Goal: Task Accomplishment & Management: Complete application form

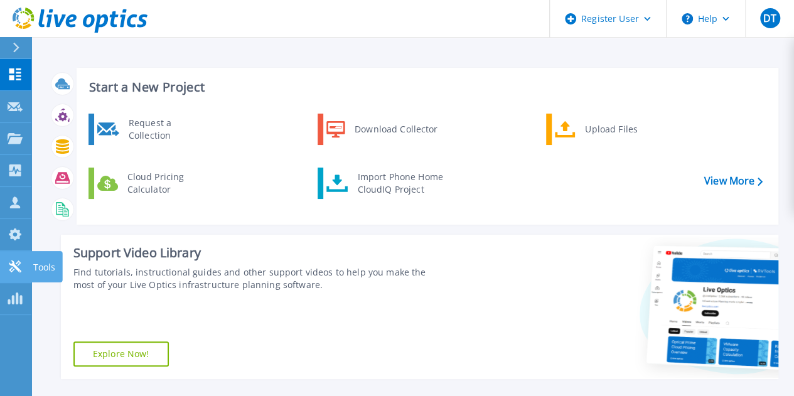
click at [20, 262] on icon at bounding box center [15, 267] width 15 height 12
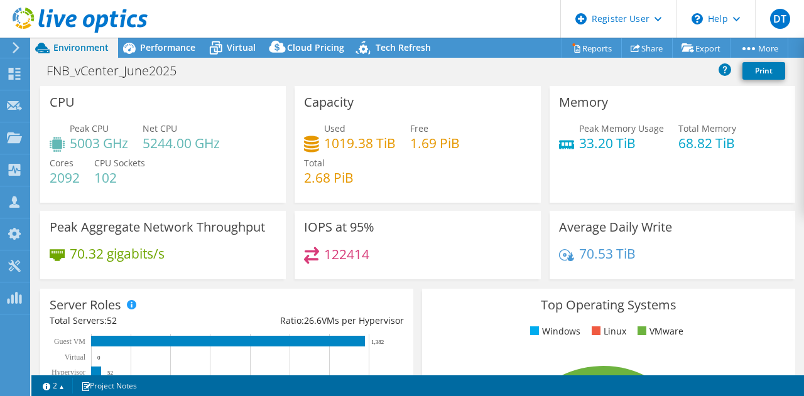
select select "USD"
click at [178, 49] on span "Performance" at bounding box center [167, 47] width 55 height 12
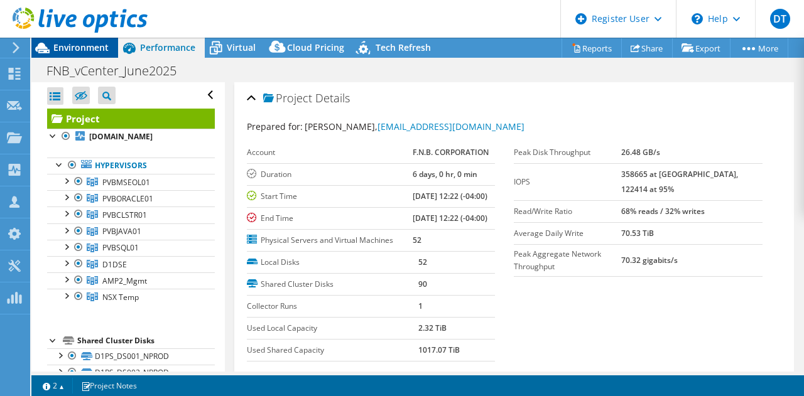
click at [83, 45] on span "Environment" at bounding box center [80, 47] width 55 height 12
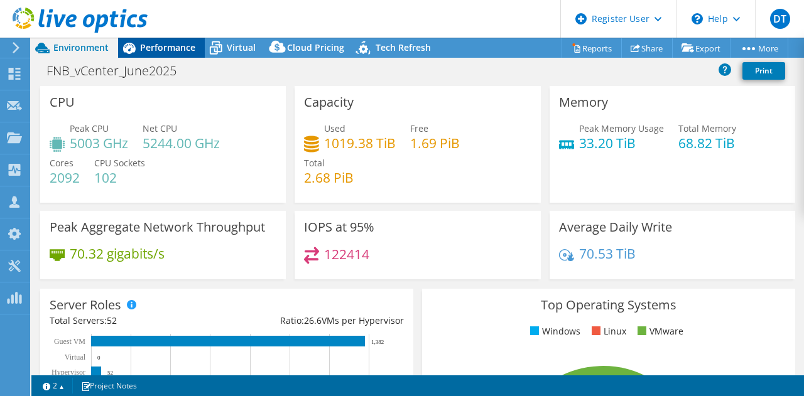
click at [159, 47] on span "Performance" at bounding box center [167, 47] width 55 height 12
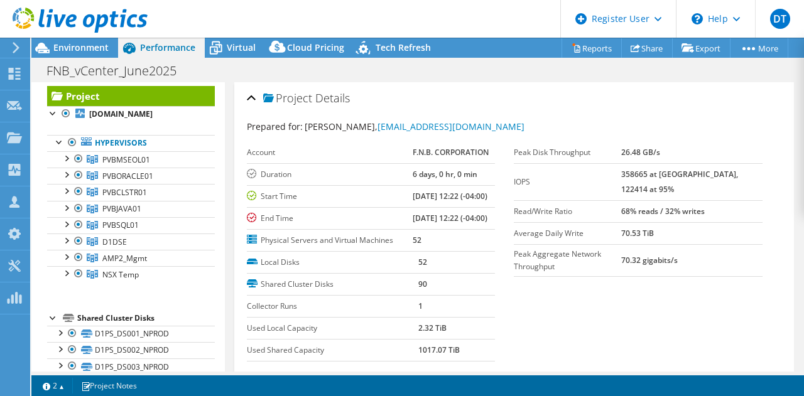
scroll to position [18, 0]
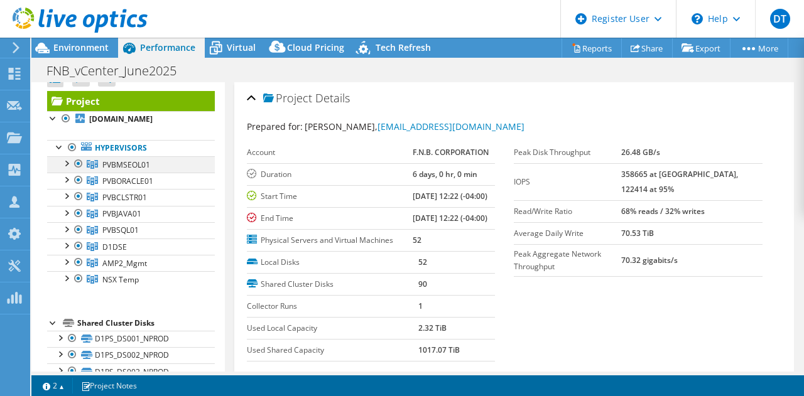
click at [68, 164] on div at bounding box center [66, 162] width 13 height 13
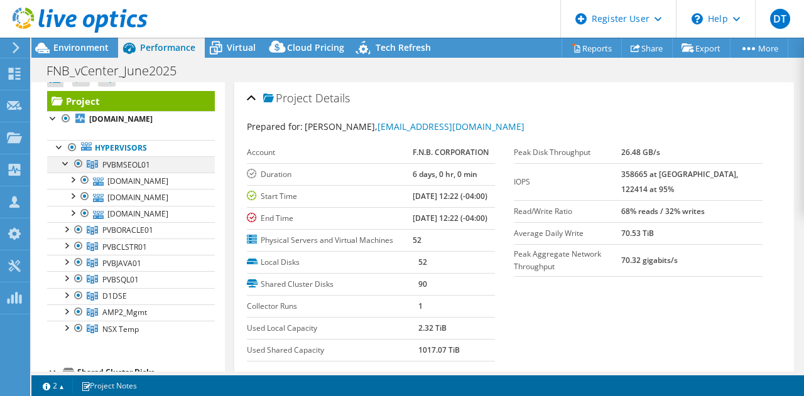
click at [68, 164] on div at bounding box center [66, 162] width 13 height 13
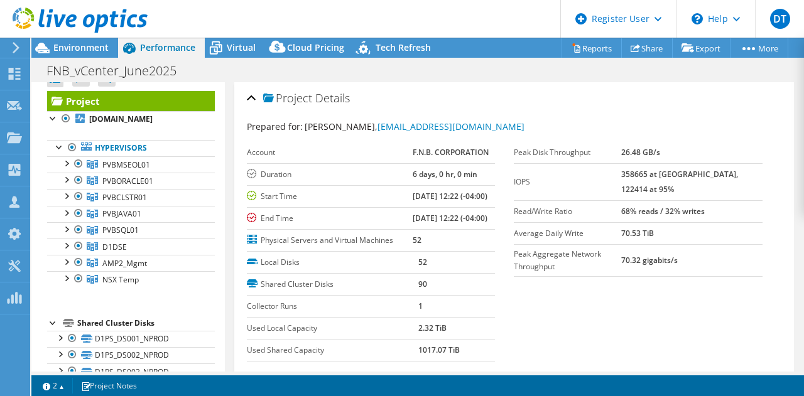
drag, startPoint x: 642, startPoint y: 172, endPoint x: 698, endPoint y: 178, distance: 56.9
click at [698, 178] on tr "IOPS 358665 at Peak, 122414 at 95%" at bounding box center [638, 181] width 249 height 37
drag, startPoint x: 667, startPoint y: 190, endPoint x: 642, endPoint y: 190, distance: 25.7
click at [642, 190] on tr "IOPS 358665 at Peak, 122414 at 95%" at bounding box center [638, 181] width 249 height 37
click at [103, 46] on span "Environment" at bounding box center [80, 47] width 55 height 12
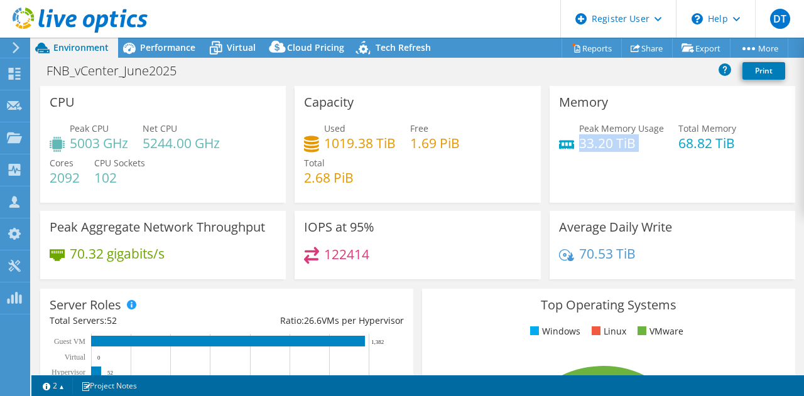
drag, startPoint x: 575, startPoint y: 146, endPoint x: 637, endPoint y: 151, distance: 62.4
click at [637, 151] on div "Peak Memory Usage 33.20 TiB Total Memory 68.82 TiB" at bounding box center [672, 142] width 227 height 41
drag, startPoint x: 670, startPoint y: 138, endPoint x: 723, endPoint y: 144, distance: 53.7
click at [723, 144] on div "Peak Memory Usage 33.20 TiB Total Memory 68.82 TiB" at bounding box center [672, 142] width 227 height 41
drag, startPoint x: 70, startPoint y: 140, endPoint x: 132, endPoint y: 148, distance: 62.1
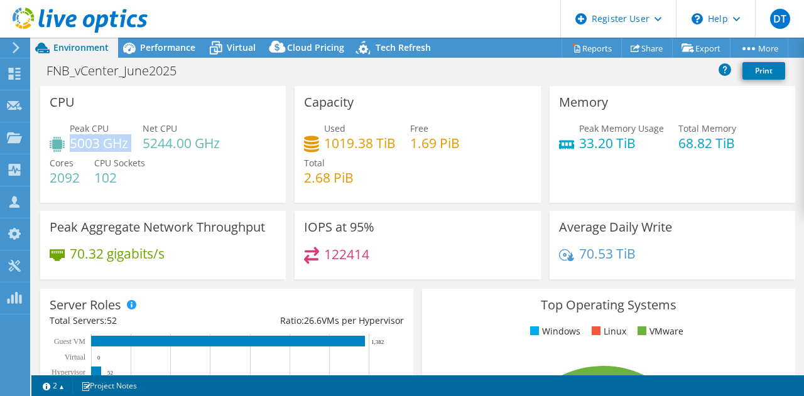
click at [132, 148] on div "Peak CPU 5003 GHz Net CPU 5244.00 GHz Cores 2092 CPU Sockets 102" at bounding box center [163, 159] width 227 height 75
drag, startPoint x: 82, startPoint y: 178, endPoint x: 43, endPoint y: 178, distance: 38.9
click at [43, 178] on div "CPU Peak CPU 5003 GHz Net CPU 5244.00 GHz Cores 2092 CPU Sockets 102" at bounding box center [162, 144] width 245 height 117
click at [190, 43] on span "Performance" at bounding box center [167, 47] width 55 height 12
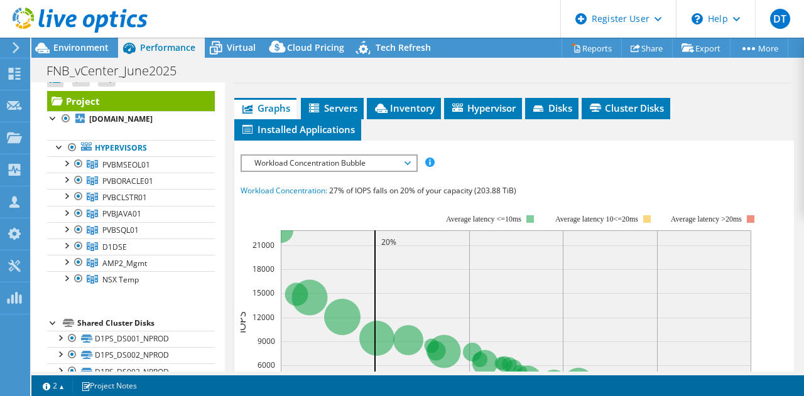
scroll to position [315, 0]
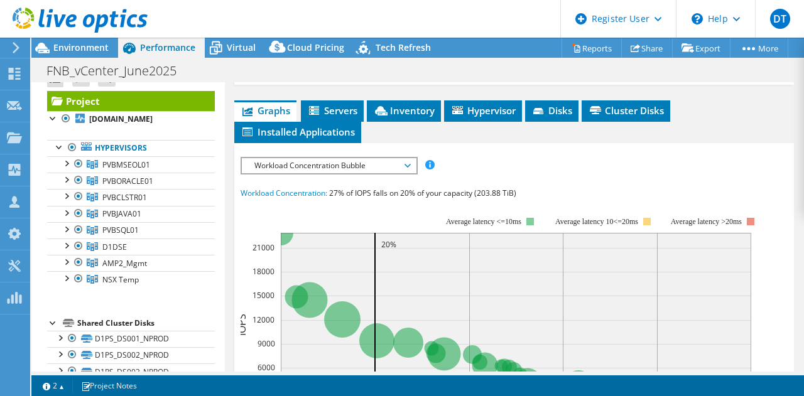
click at [392, 173] on span "Workload Concentration Bubble" at bounding box center [328, 165] width 161 height 15
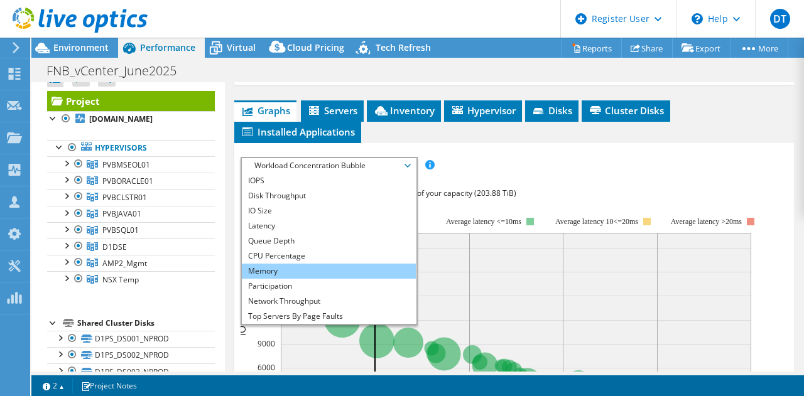
click at [299, 279] on li "Memory" at bounding box center [329, 271] width 174 height 15
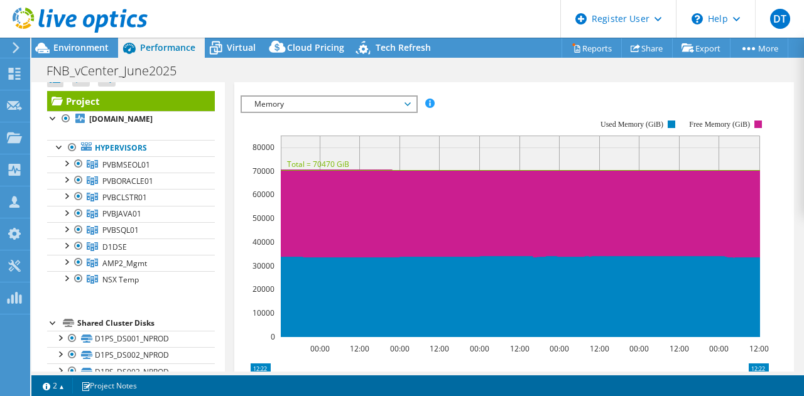
scroll to position [384, 0]
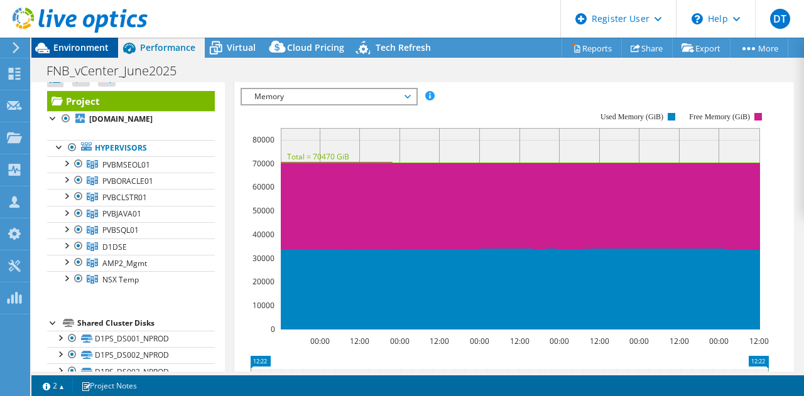
click at [68, 53] on span "Environment" at bounding box center [80, 47] width 55 height 12
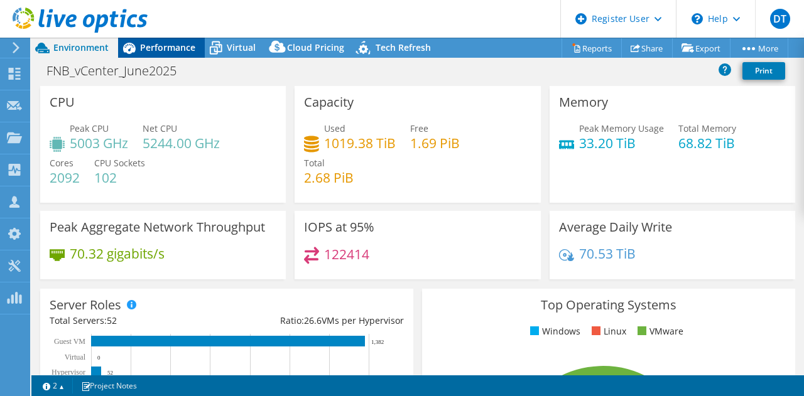
click at [171, 50] on span "Performance" at bounding box center [167, 47] width 55 height 12
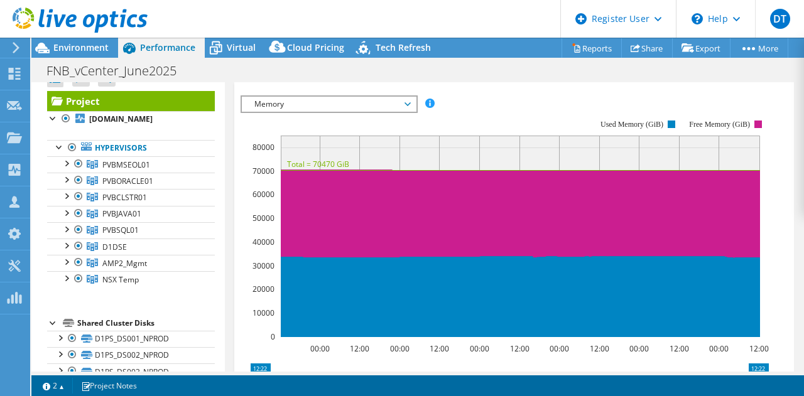
scroll to position [378, 0]
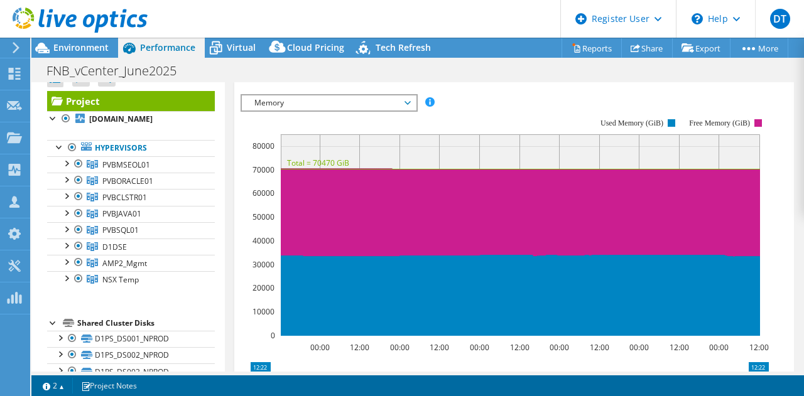
click at [404, 110] on span "Memory" at bounding box center [328, 102] width 161 height 15
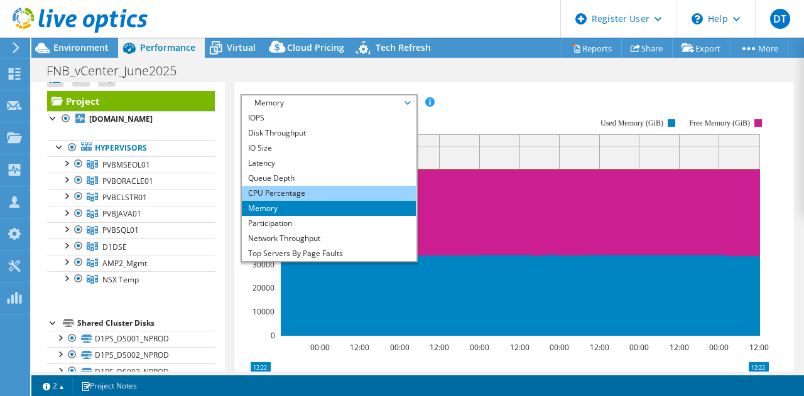
click at [338, 201] on li "CPU Percentage" at bounding box center [329, 193] width 174 height 15
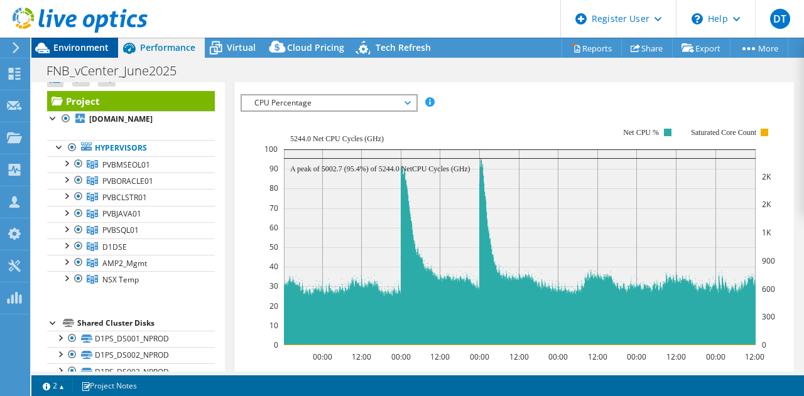
click at [92, 44] on span "Environment" at bounding box center [80, 47] width 55 height 12
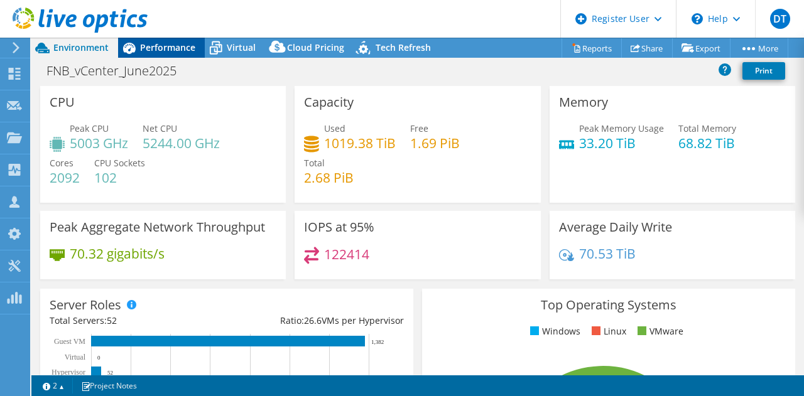
click at [152, 43] on span "Performance" at bounding box center [167, 47] width 55 height 12
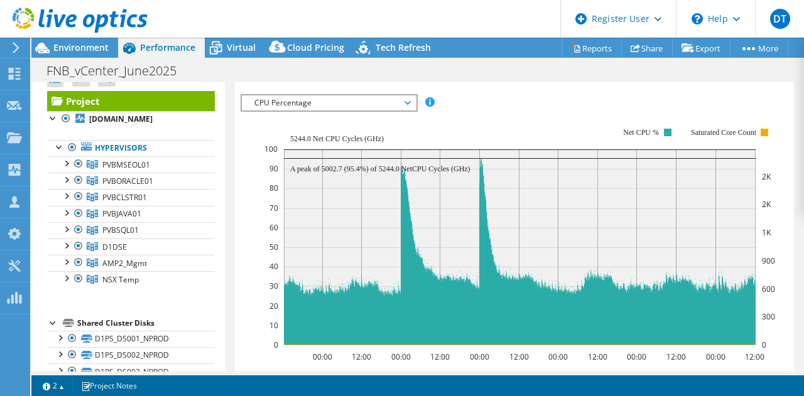
click at [413, 54] on span "Inventory" at bounding box center [404, 47] width 62 height 13
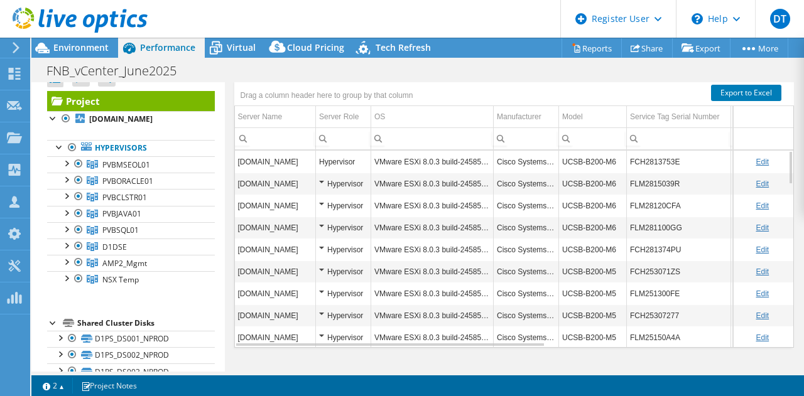
click at [478, 54] on span "Hypervisor" at bounding box center [482, 47] width 65 height 13
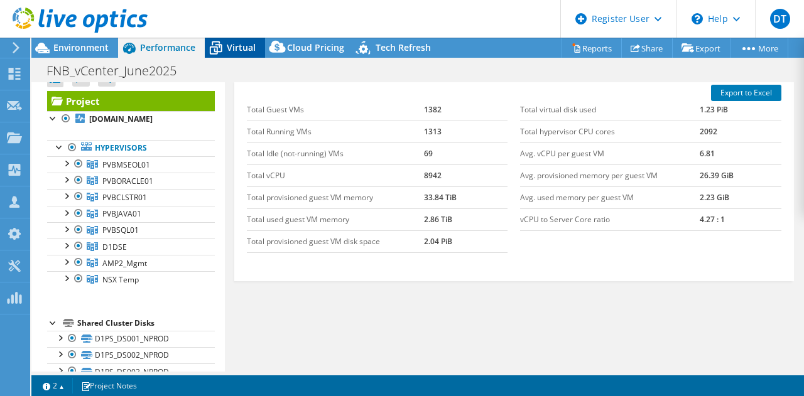
click at [241, 43] on span "Virtual" at bounding box center [241, 47] width 29 height 12
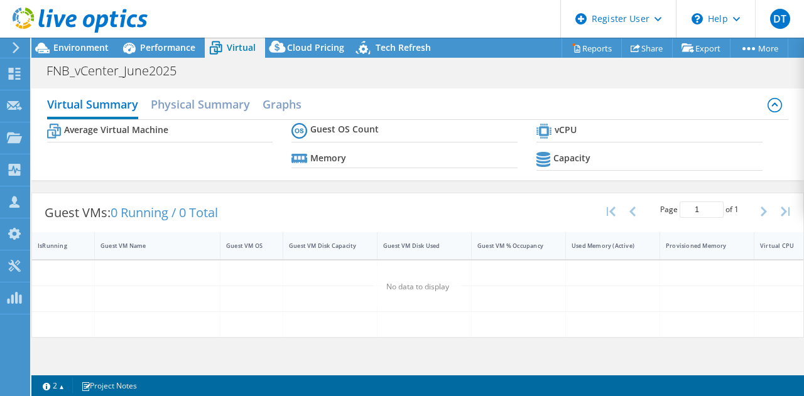
click at [87, 41] on div at bounding box center [74, 21] width 148 height 42
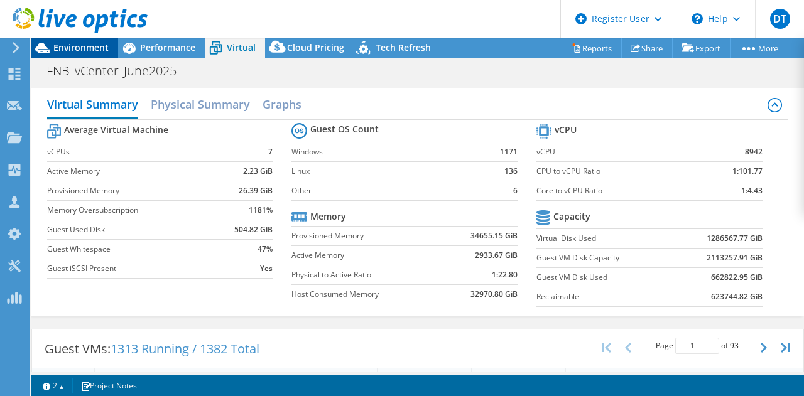
click at [84, 51] on span "Environment" at bounding box center [80, 47] width 55 height 12
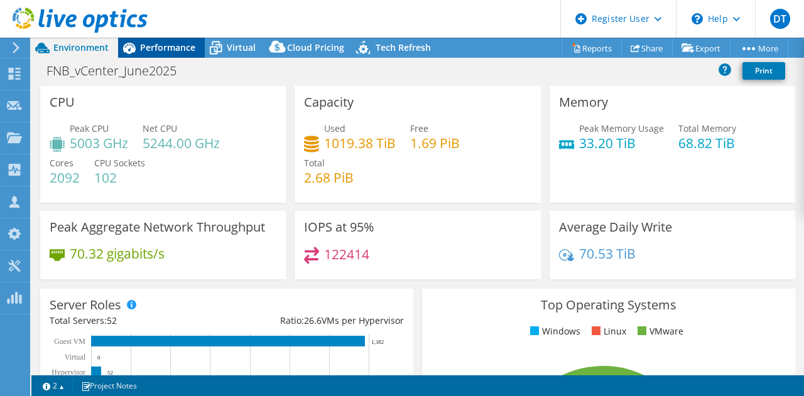
click at [178, 48] on span "Performance" at bounding box center [167, 47] width 55 height 12
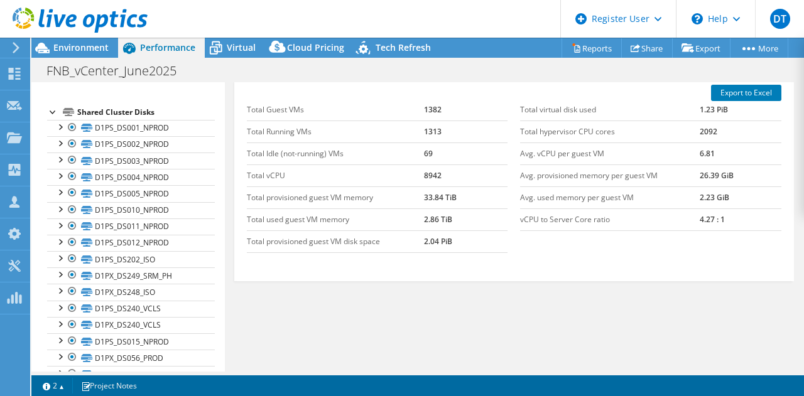
scroll to position [226, 0]
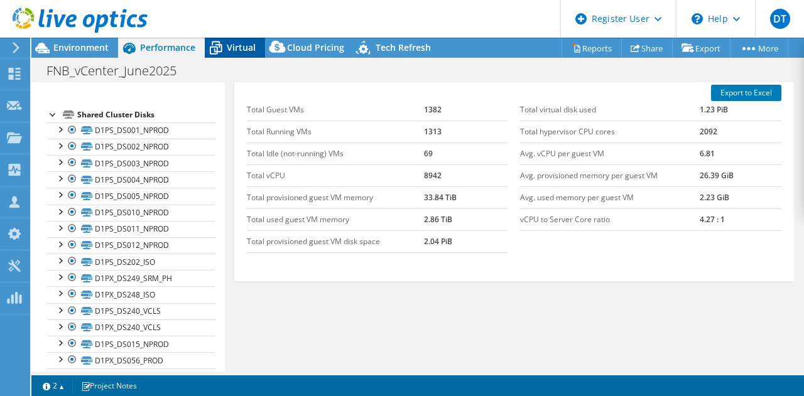
click at [237, 48] on span "Virtual" at bounding box center [241, 47] width 29 height 12
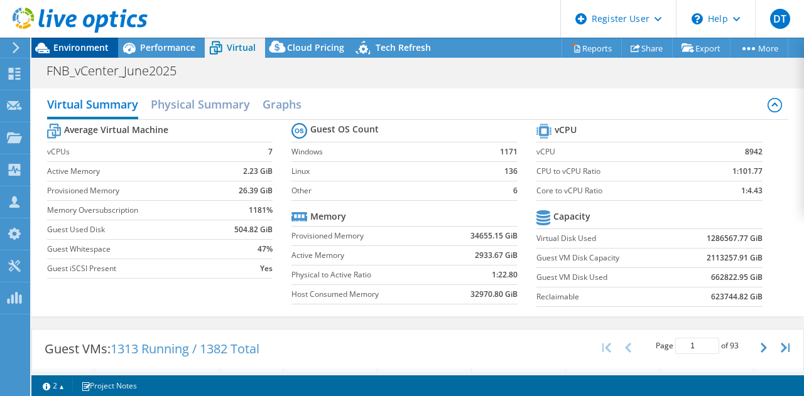
click at [96, 45] on span "Environment" at bounding box center [80, 47] width 55 height 12
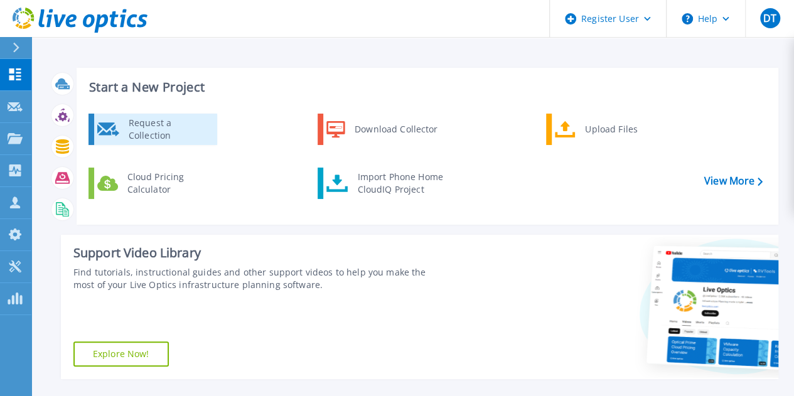
click at [178, 129] on div "Request a Collection" at bounding box center [168, 129] width 92 height 25
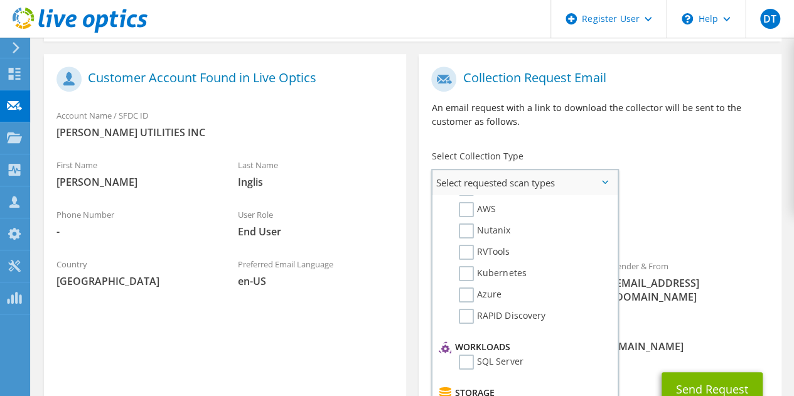
scroll to position [29, 0]
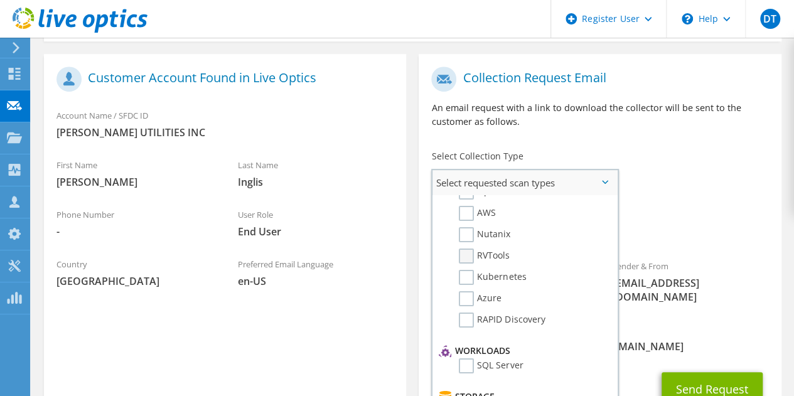
click at [473, 256] on label "RVTools" at bounding box center [484, 256] width 51 height 15
click at [0, 0] on input "RVTools" at bounding box center [0, 0] width 0 height 0
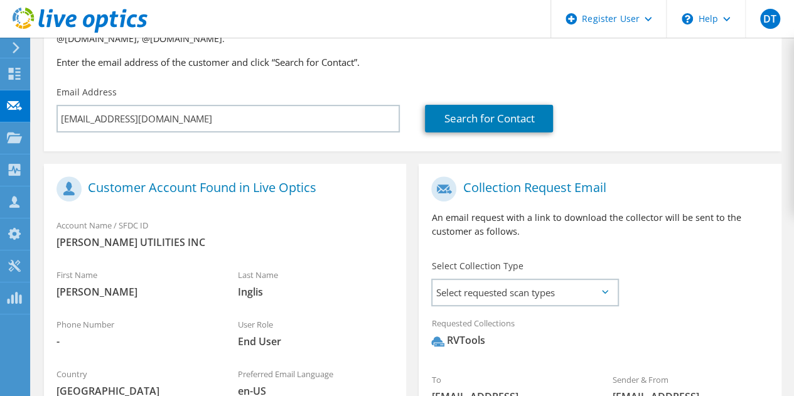
scroll to position [138, 0]
click at [598, 284] on span "Select requested scan types" at bounding box center [525, 292] width 185 height 25
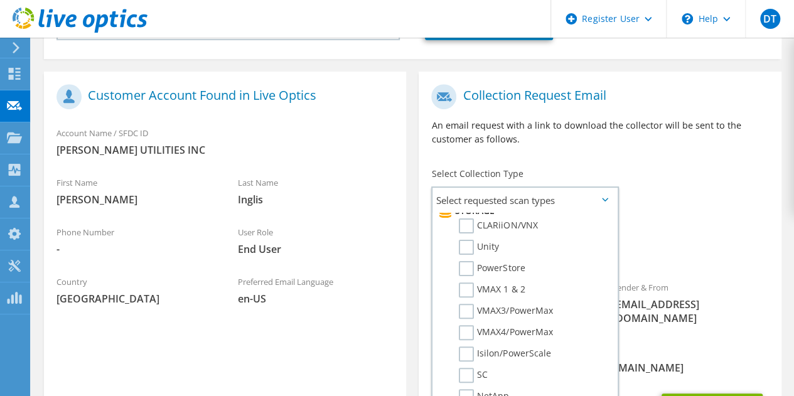
scroll to position [271, 0]
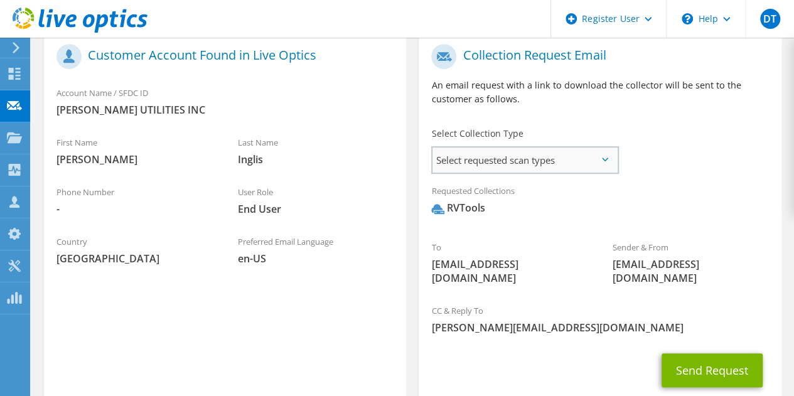
click at [603, 168] on span "Select requested scan types" at bounding box center [525, 160] width 185 height 25
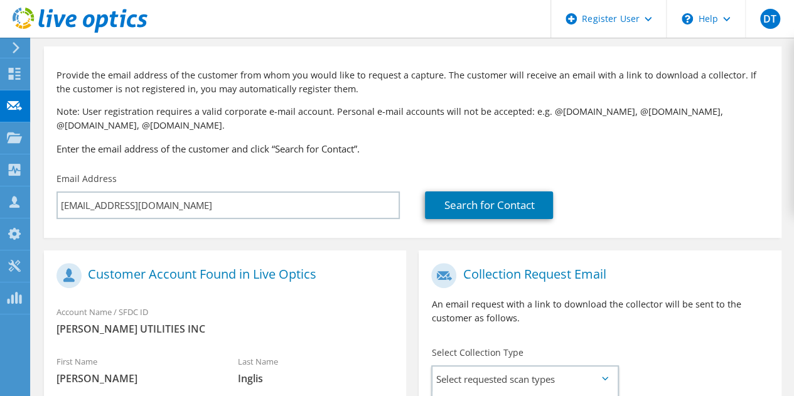
scroll to position [0, 0]
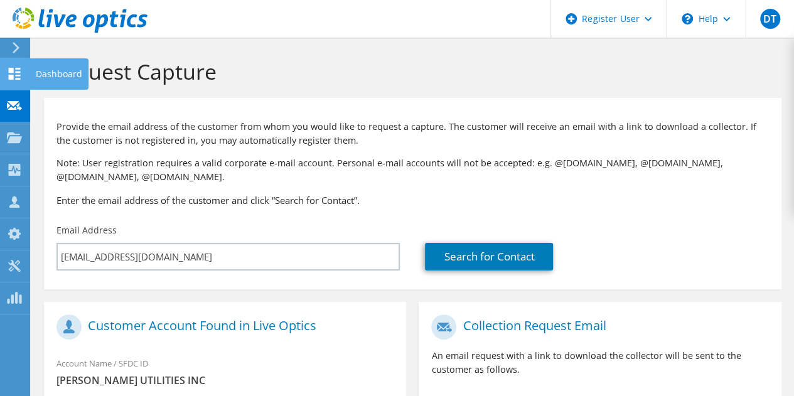
click at [14, 70] on icon at bounding box center [14, 74] width 15 height 12
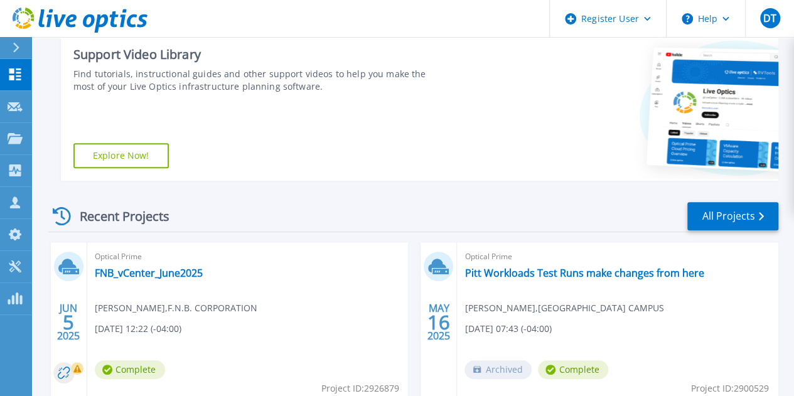
scroll to position [200, 0]
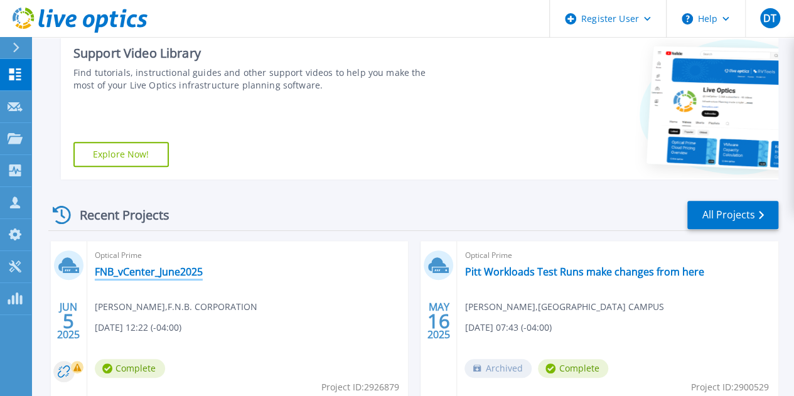
click at [133, 273] on link "FNB_vCenter_June2025" at bounding box center [149, 272] width 108 height 13
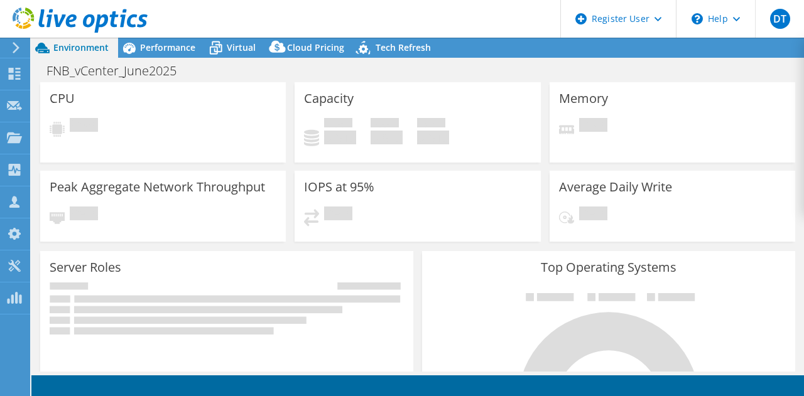
select select "USD"
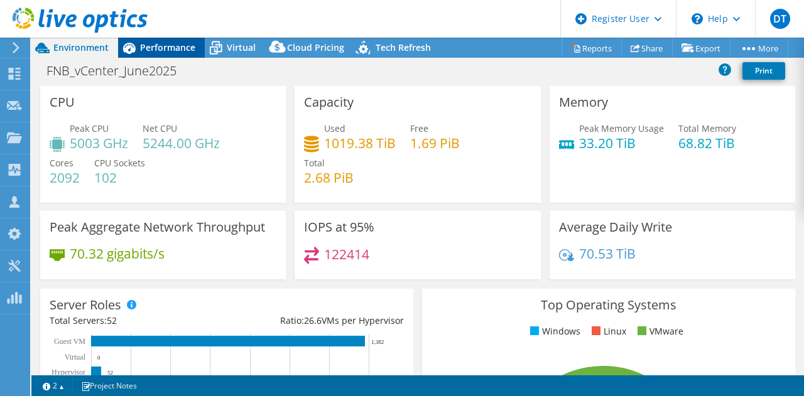
click at [159, 48] on span "Performance" at bounding box center [167, 47] width 55 height 12
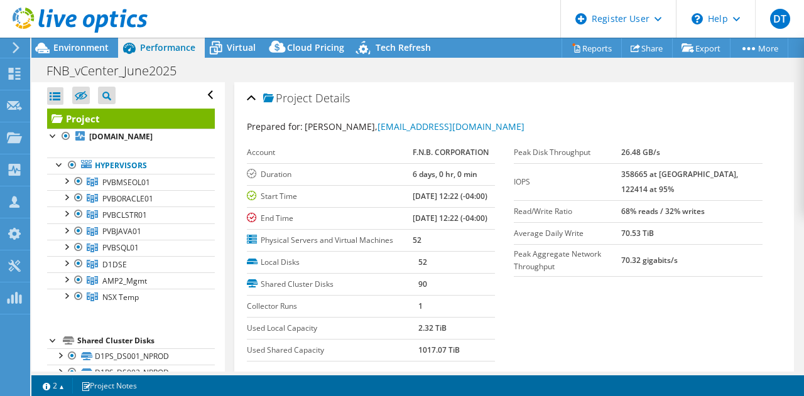
drag, startPoint x: 400, startPoint y: 175, endPoint x: 450, endPoint y: 242, distance: 83.0
click at [450, 242] on tbody "Account F.N.B. CORPORATION Duration 6 days, 0 hr, 0 min Start Time 06/05/2025, …" at bounding box center [371, 197] width 249 height 110
click at [532, 105] on div "Project Details" at bounding box center [514, 98] width 535 height 27
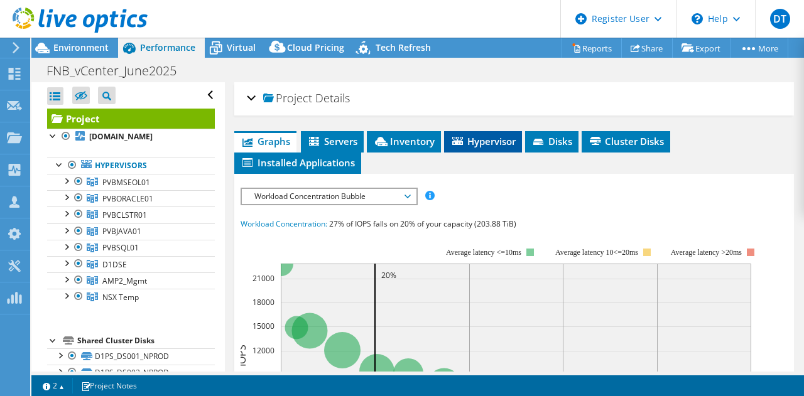
click at [467, 146] on span "Hypervisor" at bounding box center [482, 141] width 65 height 13
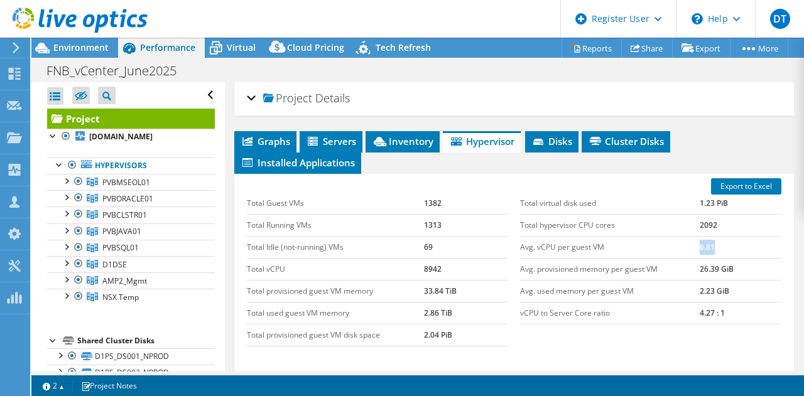
drag, startPoint x: 689, startPoint y: 247, endPoint x: 718, endPoint y: 246, distance: 29.5
click at [718, 246] on tr "Avg. vCPU per guest VM 6.81" at bounding box center [650, 247] width 261 height 22
drag, startPoint x: 689, startPoint y: 311, endPoint x: 727, endPoint y: 310, distance: 37.7
click at [727, 310] on tr "vCPU to Server Core ratio 4.27 : 1" at bounding box center [650, 313] width 261 height 22
click at [85, 44] on span "Environment" at bounding box center [80, 47] width 55 height 12
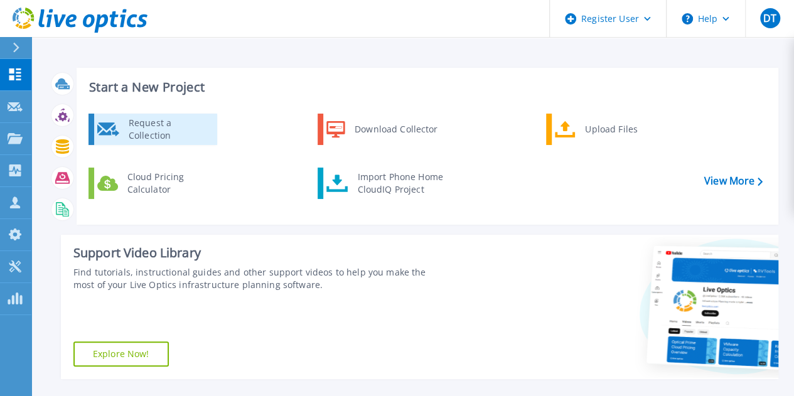
click at [180, 124] on div "Request a Collection" at bounding box center [168, 129] width 92 height 25
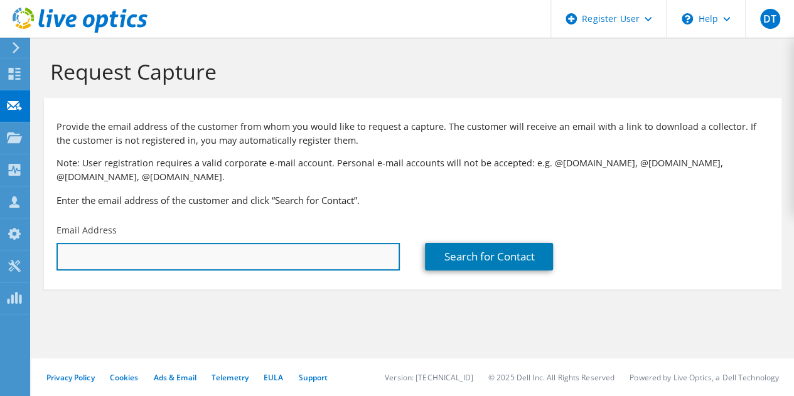
click at [294, 261] on input "text" at bounding box center [228, 257] width 343 height 28
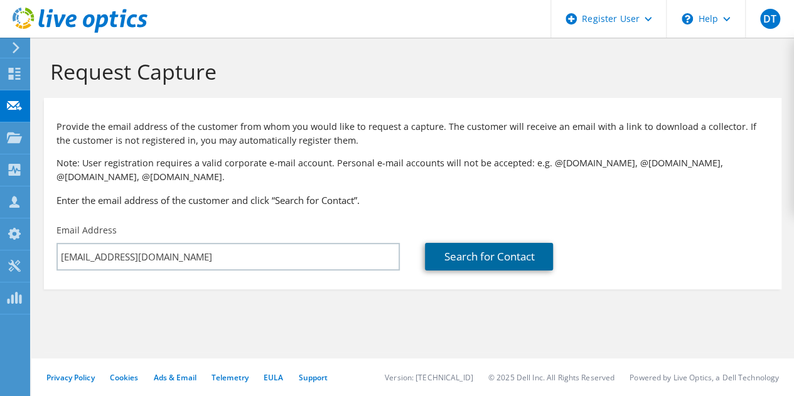
click at [483, 252] on link "Search for Contact" at bounding box center [489, 257] width 128 height 28
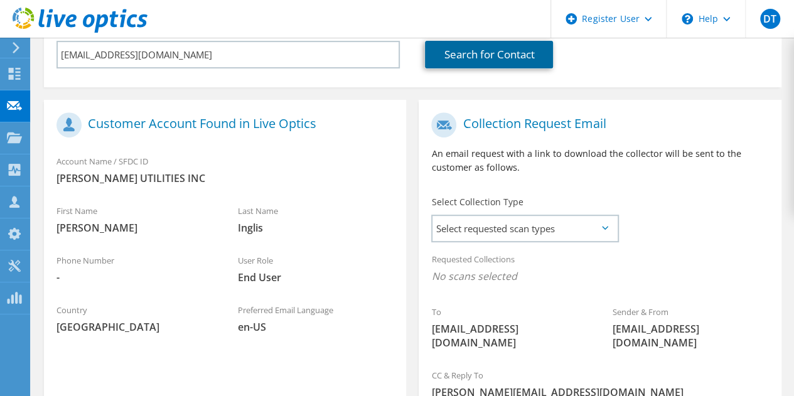
scroll to position [202, 0]
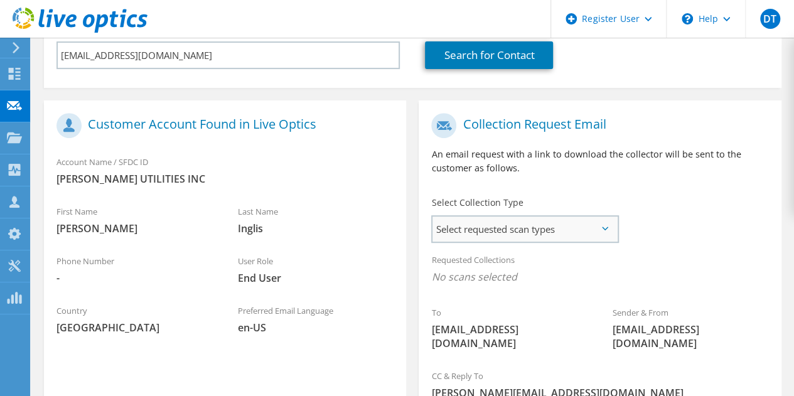
click at [600, 230] on span "Select requested scan types" at bounding box center [525, 229] width 185 height 25
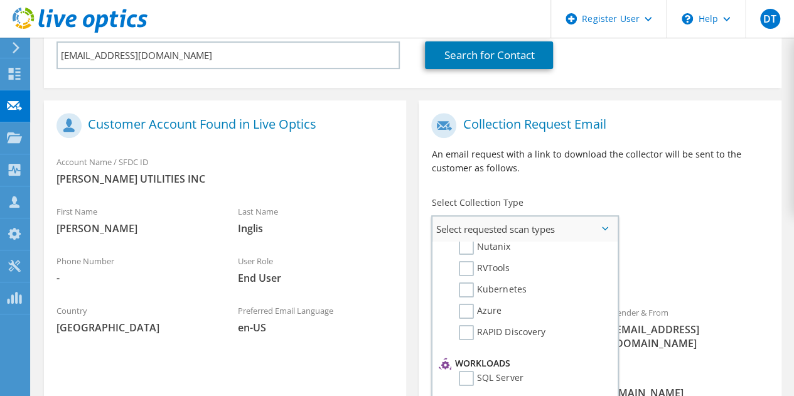
scroll to position [74, 0]
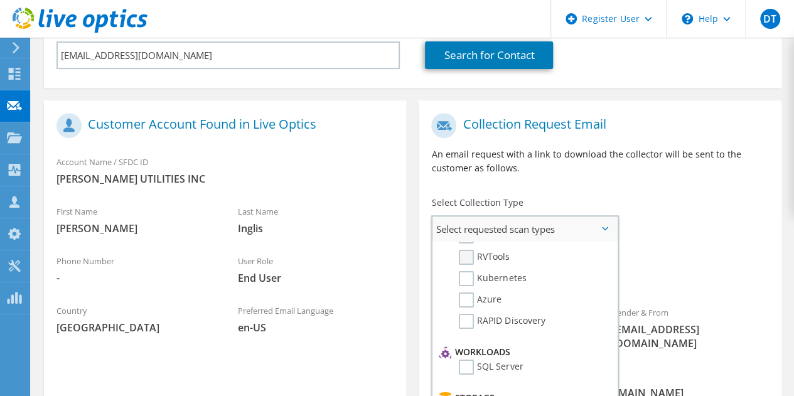
click at [462, 256] on label "RVTools" at bounding box center [484, 257] width 51 height 15
click at [0, 0] on input "RVTools" at bounding box center [0, 0] width 0 height 0
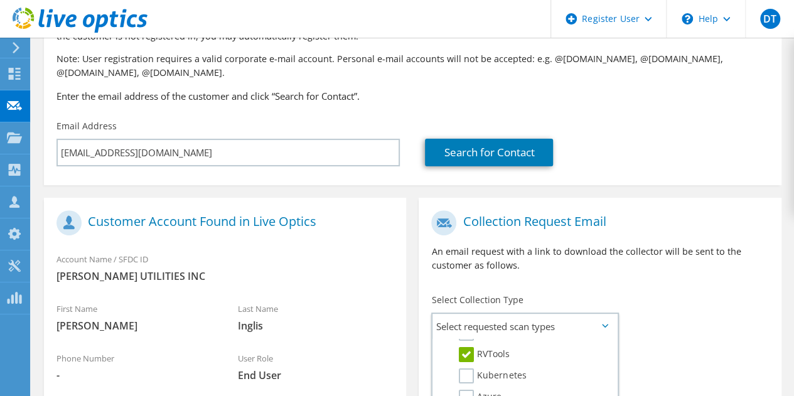
scroll to position [94, 0]
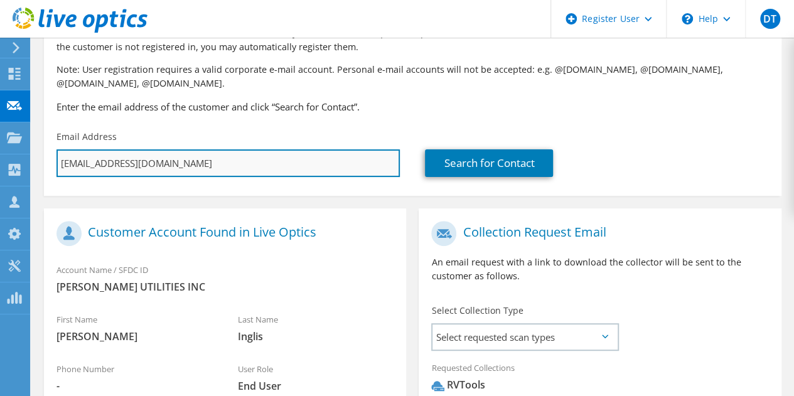
click at [152, 167] on input "ainglis@agoc.com" at bounding box center [228, 163] width 343 height 28
paste input "mike.lody@arconi"
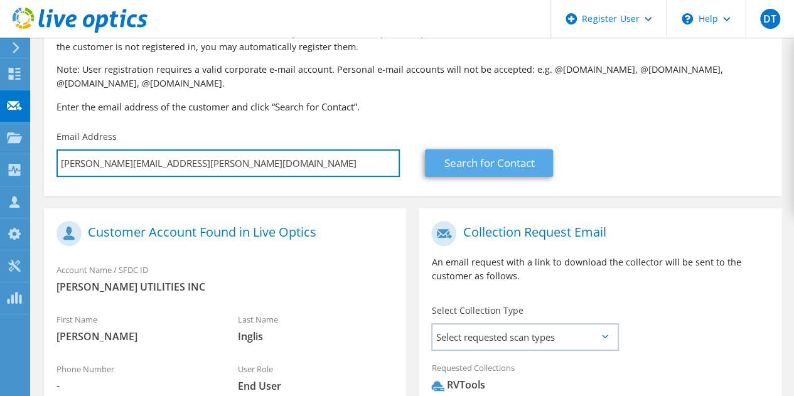
type input "mike.lody@arconic.com"
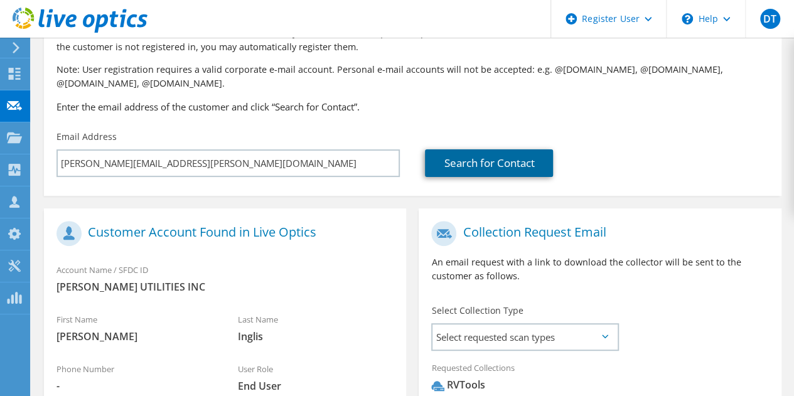
click at [461, 159] on link "Search for Contact" at bounding box center [489, 163] width 128 height 28
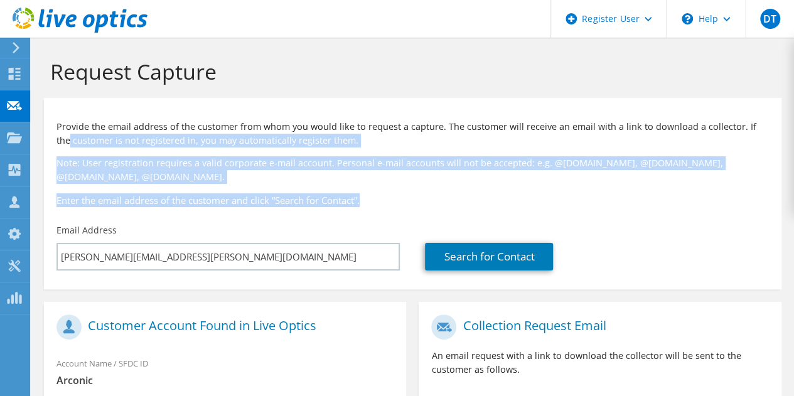
drag, startPoint x: 794, startPoint y: 132, endPoint x: 790, endPoint y: 205, distance: 72.9
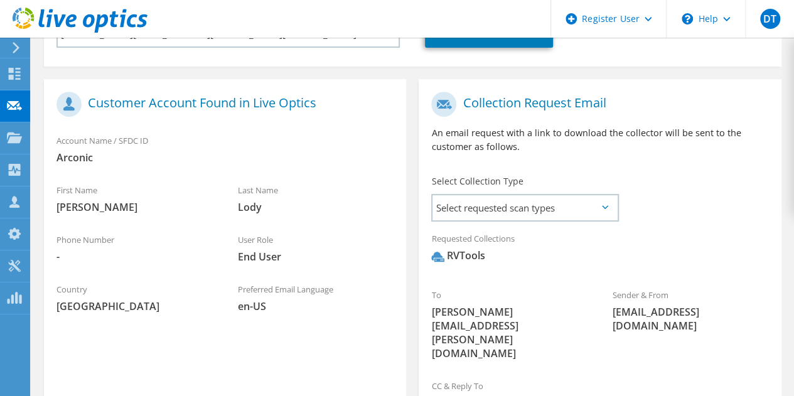
scroll to position [224, 0]
click at [591, 195] on span "Select requested scan types" at bounding box center [525, 207] width 185 height 25
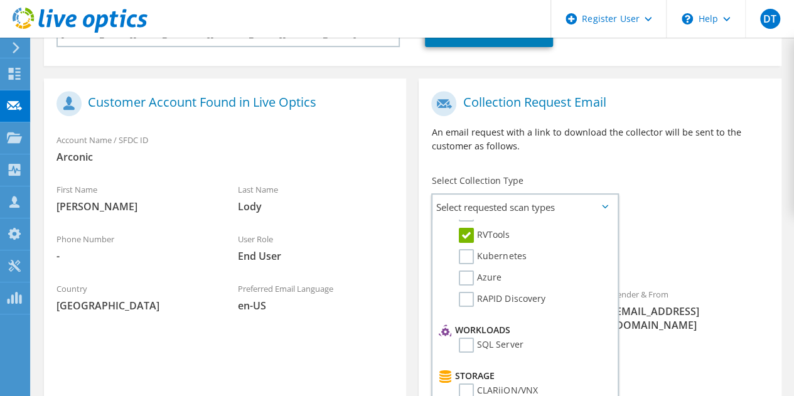
click at [770, 225] on div "Requested Collections No scans selected RVTools" at bounding box center [600, 250] width 362 height 50
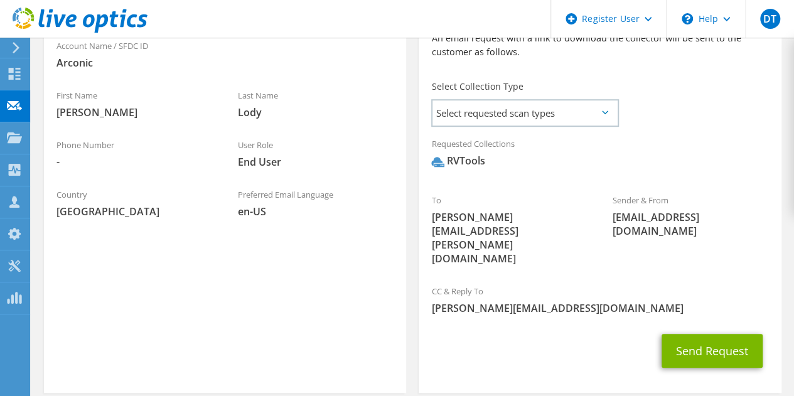
scroll to position [337, 0]
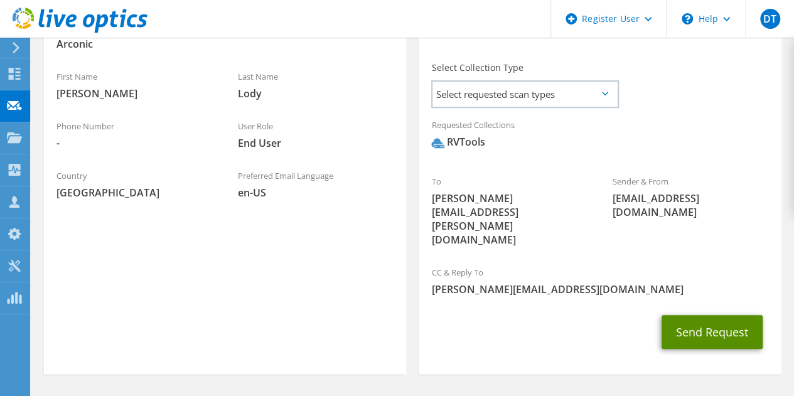
click at [733, 315] on button "Send Request" at bounding box center [712, 332] width 101 height 34
